Goal: Information Seeking & Learning: Find specific fact

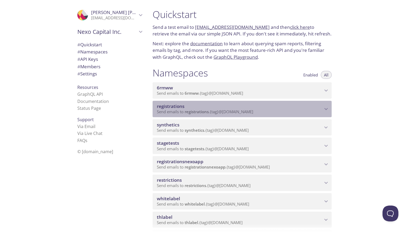
click at [178, 105] on span "registrations" at bounding box center [171, 106] width 28 height 6
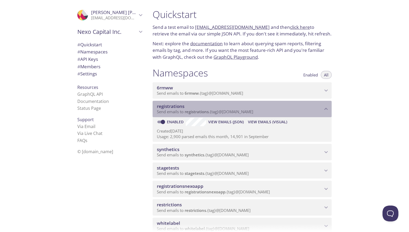
drag, startPoint x: 258, startPoint y: 112, endPoint x: 187, endPoint y: 114, distance: 71.3
click at [184, 111] on p "Send emails to registrations . {tag} @inbox.testmail.app" at bounding box center [240, 111] width 166 height 5
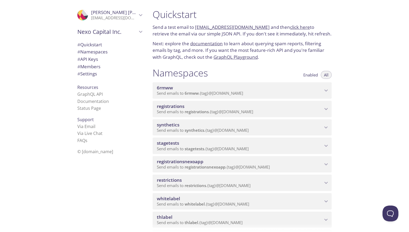
click at [190, 111] on span "registrations" at bounding box center [197, 111] width 24 height 5
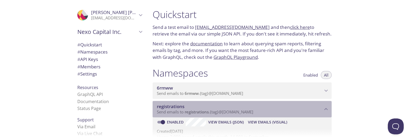
drag, startPoint x: 258, startPoint y: 113, endPoint x: 194, endPoint y: 113, distance: 63.8
click at [194, 113] on p "Send emails to registrations . {tag} @inbox.testmail.app" at bounding box center [240, 111] width 166 height 5
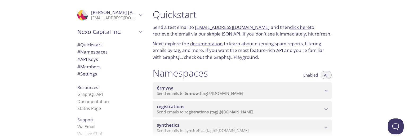
click at [204, 105] on span "registrations" at bounding box center [240, 107] width 166 height 6
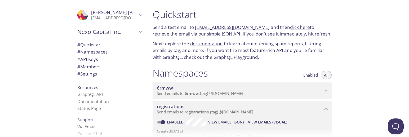
click at [197, 113] on span "registrations" at bounding box center [197, 111] width 24 height 5
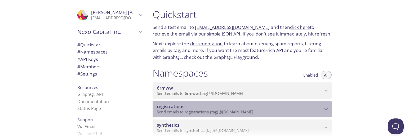
click at [197, 113] on span "registrations" at bounding box center [197, 111] width 24 height 5
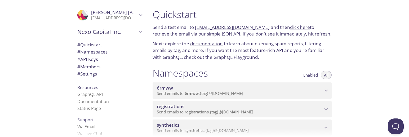
click at [197, 113] on span "registrations" at bounding box center [197, 111] width 24 height 5
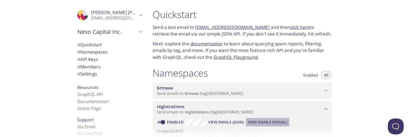
click at [269, 122] on span "View Emails (Visual)" at bounding box center [267, 122] width 39 height 6
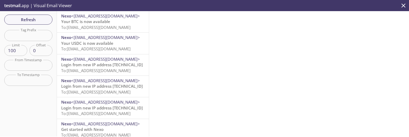
click at [85, 24] on span "Your BTC is now available" at bounding box center [85, 21] width 49 height 5
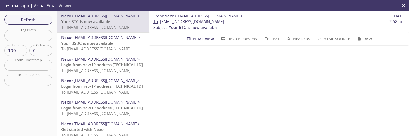
drag, startPoint x: 160, startPoint y: 22, endPoint x: 284, endPoint y: 21, distance: 124.2
click at [284, 21] on span "To : registrations.auto-22579792-synthetic-tests@inbox.testmail.app 2:58 pm" at bounding box center [278, 22] width 251 height 6
copy span "[EMAIL_ADDRESS][DOMAIN_NAME]"
click at [224, 24] on span "To : registrations.auto-22579792-synthetic-tests@inbox.testmail.app" at bounding box center [188, 22] width 70 height 6
drag, startPoint x: 279, startPoint y: 23, endPoint x: 161, endPoint y: 42, distance: 119.7
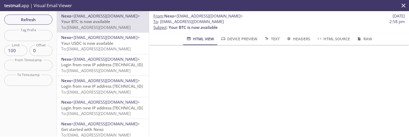
click at [160, 22] on span "To : registrations.auto-22579792-synthetic-tests@inbox.testmail.app 2:58 pm" at bounding box center [278, 22] width 251 height 6
copy span "[EMAIL_ADDRESS][DOMAIN_NAME]"
click at [224, 21] on span "To : registrations.auto-22579792-synthetic-tests@inbox.testmail.app" at bounding box center [188, 22] width 70 height 6
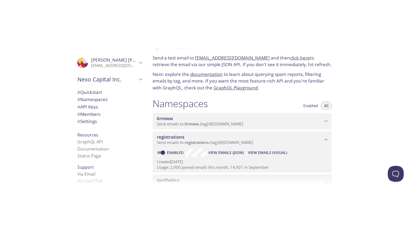
scroll to position [17, 0]
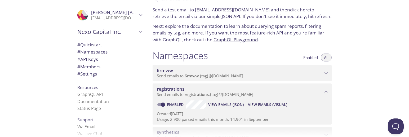
click at [260, 104] on span "View Emails (Visual)" at bounding box center [267, 104] width 39 height 6
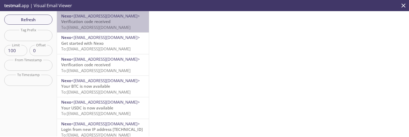
click at [98, 21] on span "Verification code received" at bounding box center [85, 21] width 49 height 5
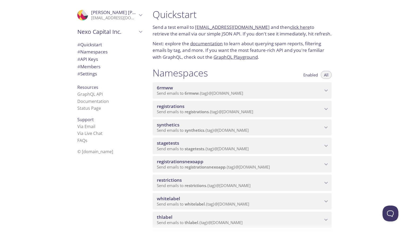
click at [188, 107] on span "registrations" at bounding box center [240, 107] width 166 height 6
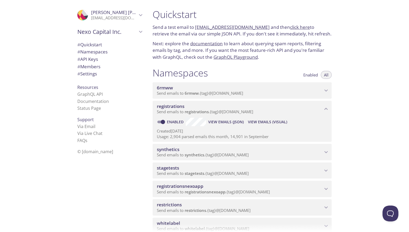
click at [255, 121] on span "View Emails (Visual)" at bounding box center [267, 122] width 39 height 6
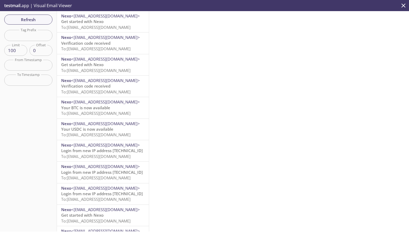
click at [86, 25] on span "To: [EMAIL_ADDRESS][DOMAIN_NAME]" at bounding box center [95, 27] width 69 height 5
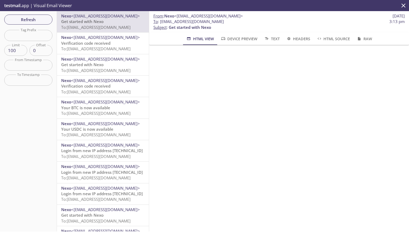
drag, startPoint x: 160, startPoint y: 22, endPoint x: 241, endPoint y: 22, distance: 81.0
click at [241, 22] on span "To : [EMAIL_ADDRESS][DOMAIN_NAME] 3:13 pm" at bounding box center [278, 22] width 251 height 6
copy span "[EMAIL_ADDRESS][DOMAIN_NAME]"
